Goal: Information Seeking & Learning: Learn about a topic

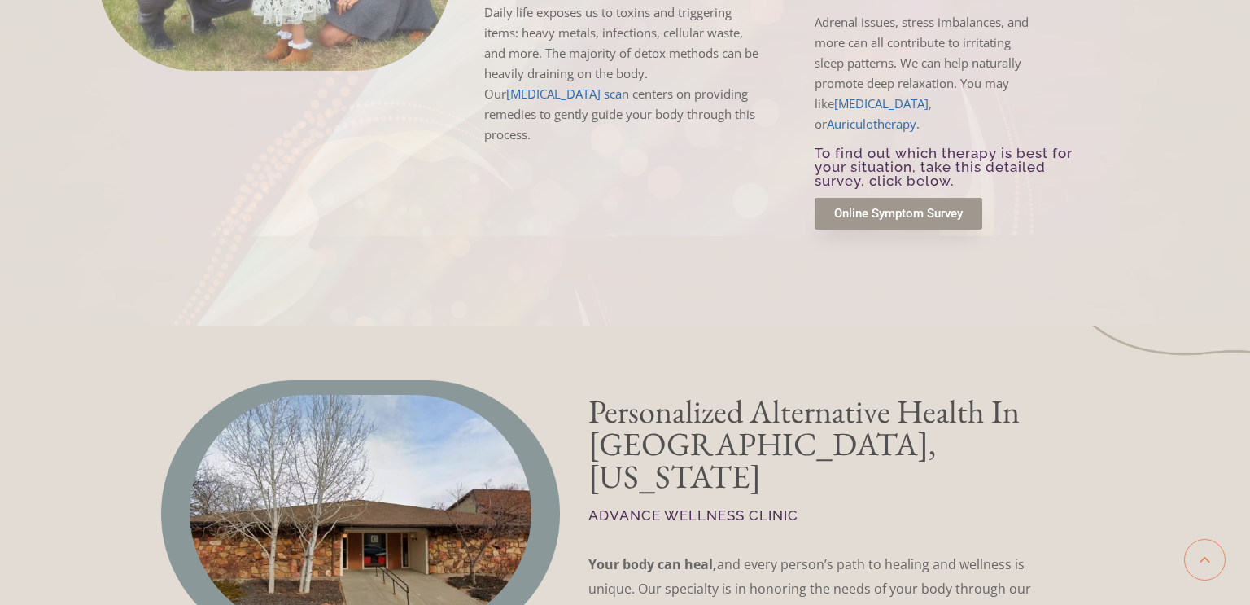
scroll to position [3036, 0]
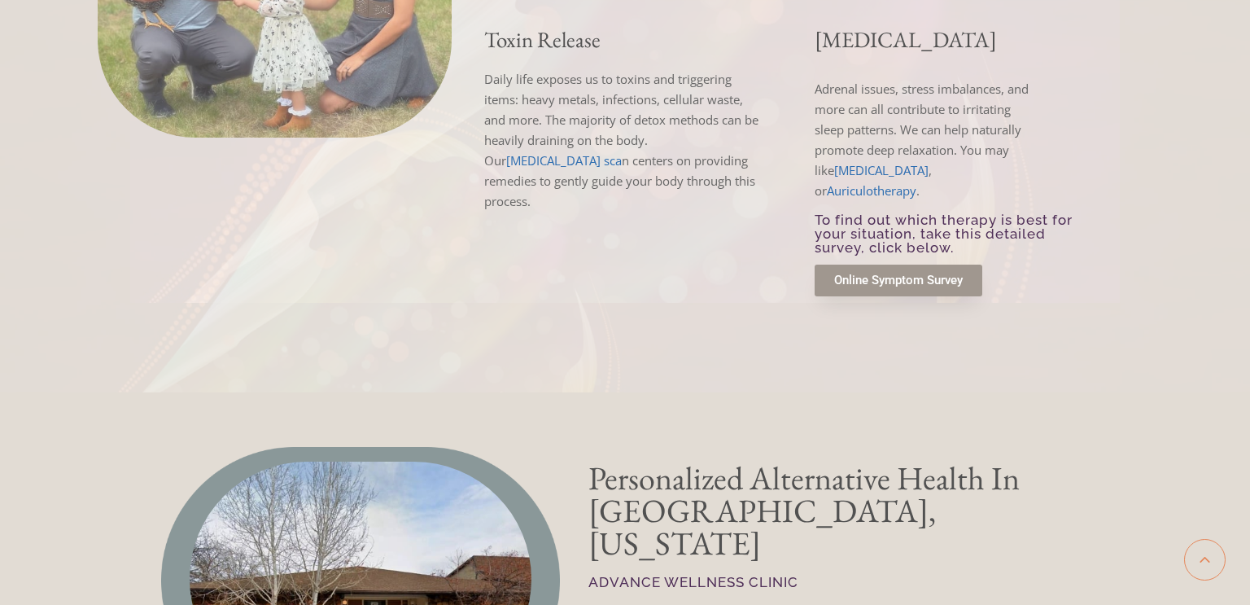
click at [857, 274] on span "Online Symptom Survey" at bounding box center [898, 280] width 129 height 12
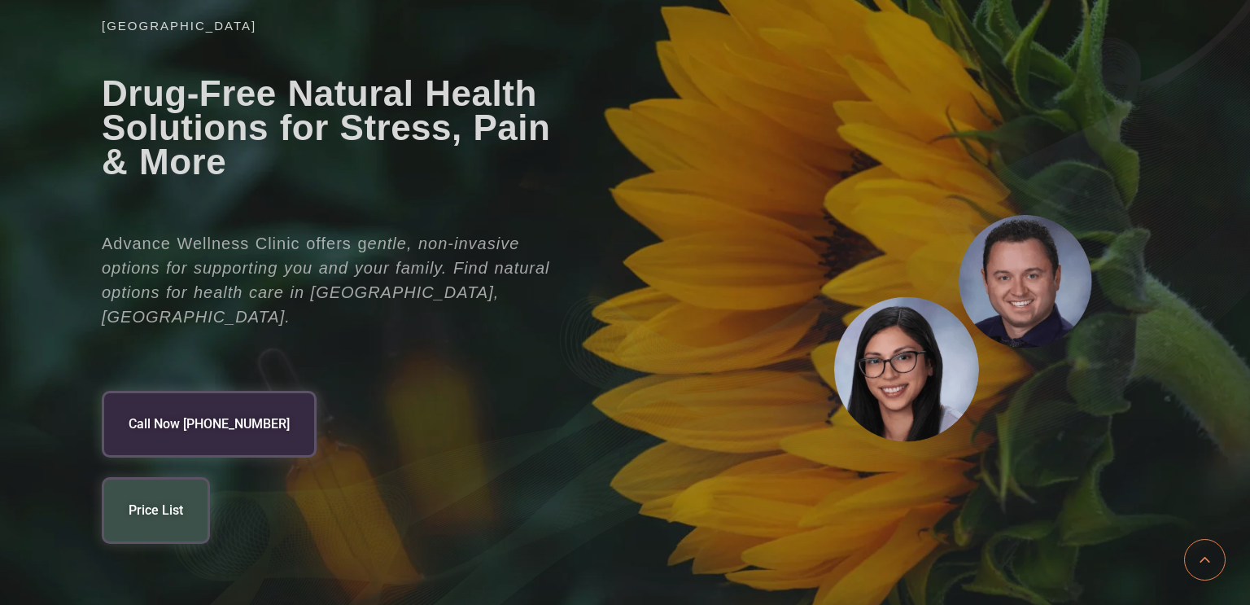
click at [153, 477] on link "Price List" at bounding box center [156, 510] width 108 height 67
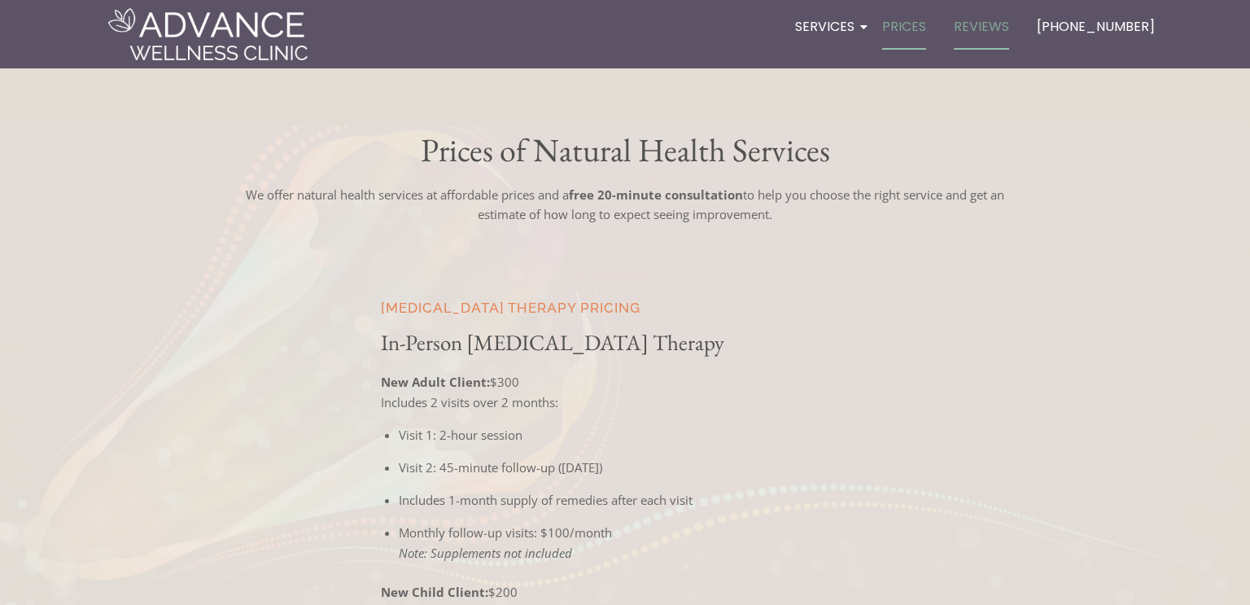
click at [998, 27] on link "Reviews" at bounding box center [981, 27] width 67 height 47
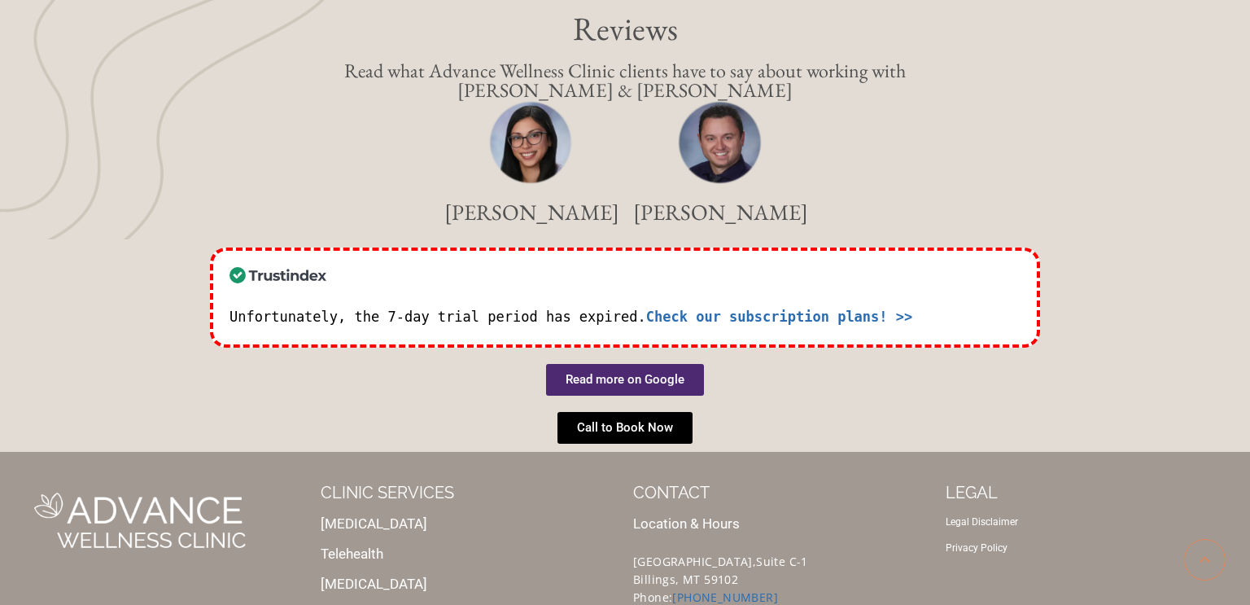
scroll to position [91, 0]
